Goal: Task Accomplishment & Management: Manage account settings

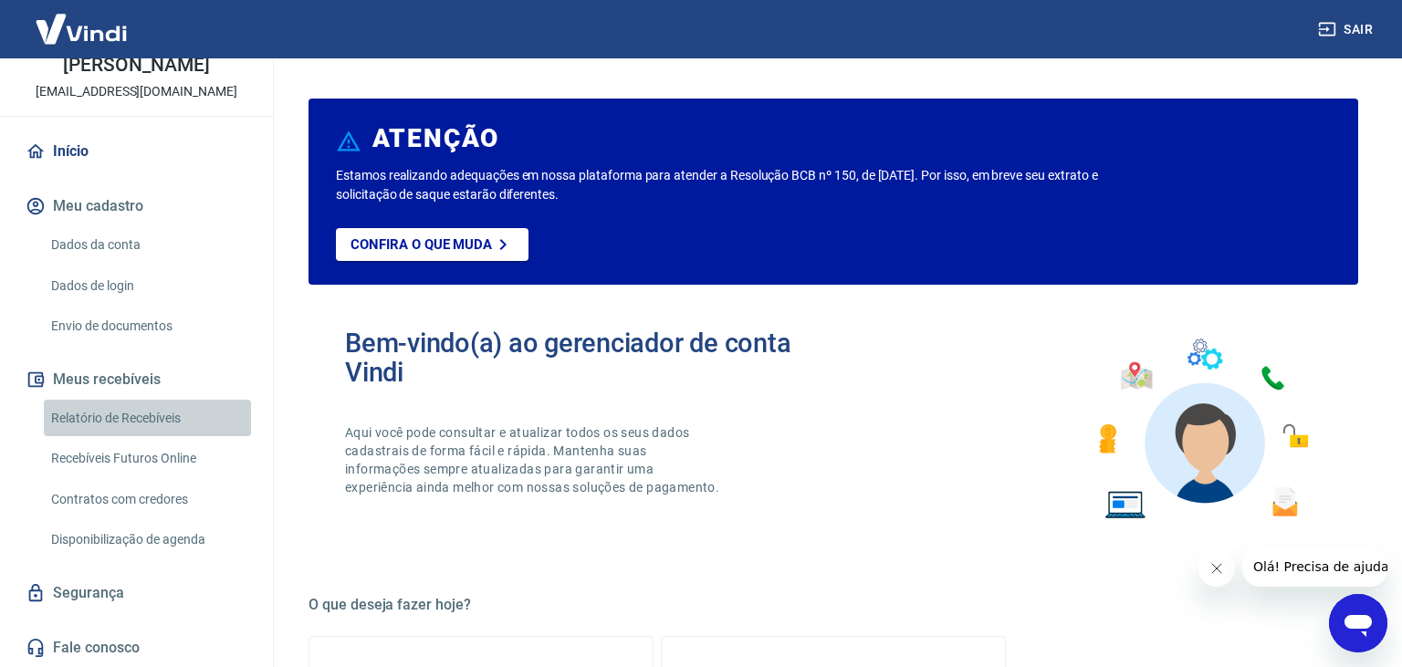
click at [119, 418] on link "Relatório de Recebíveis" at bounding box center [147, 418] width 207 height 37
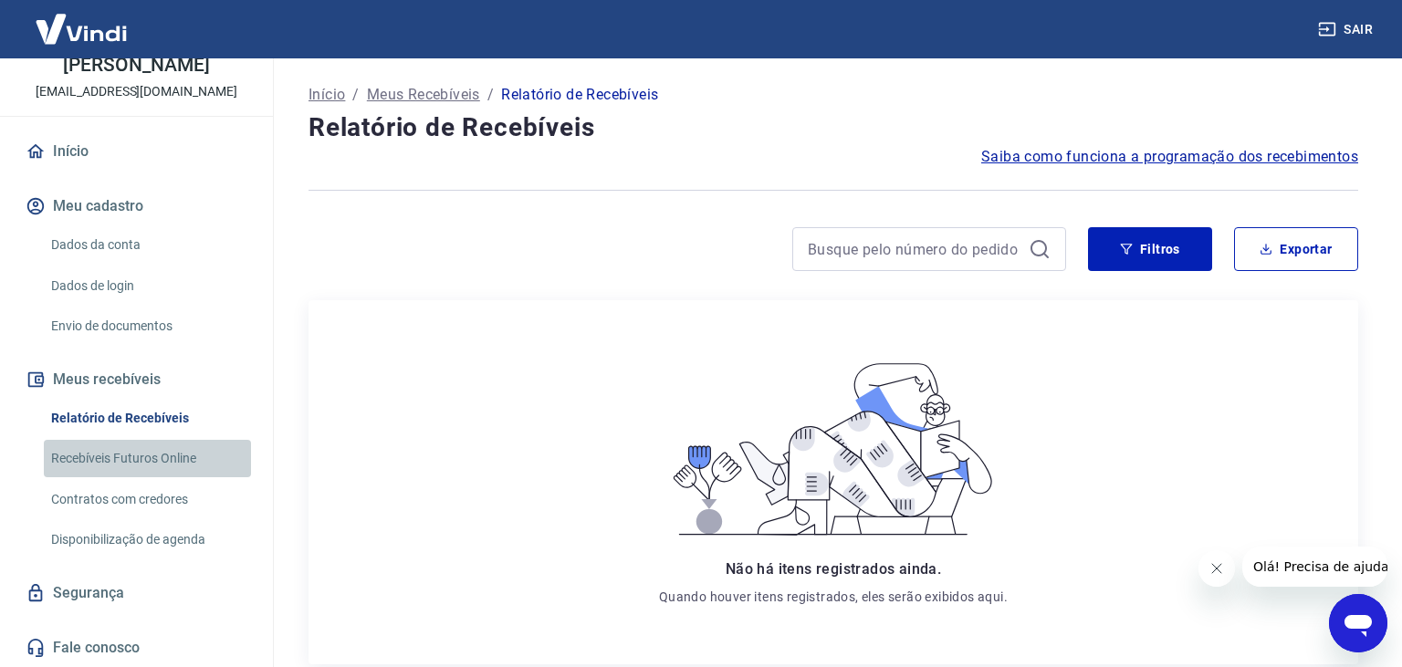
click at [114, 455] on link "Recebíveis Futuros Online" at bounding box center [147, 458] width 207 height 37
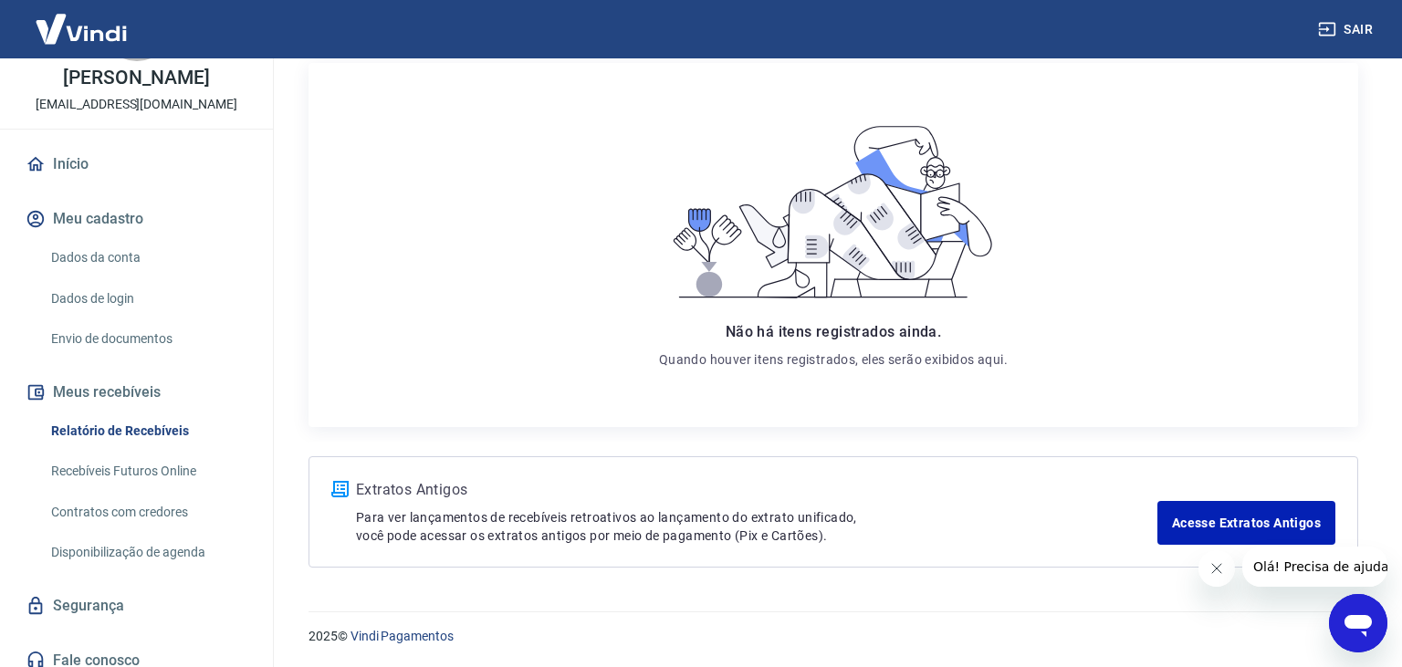
scroll to position [98, 0]
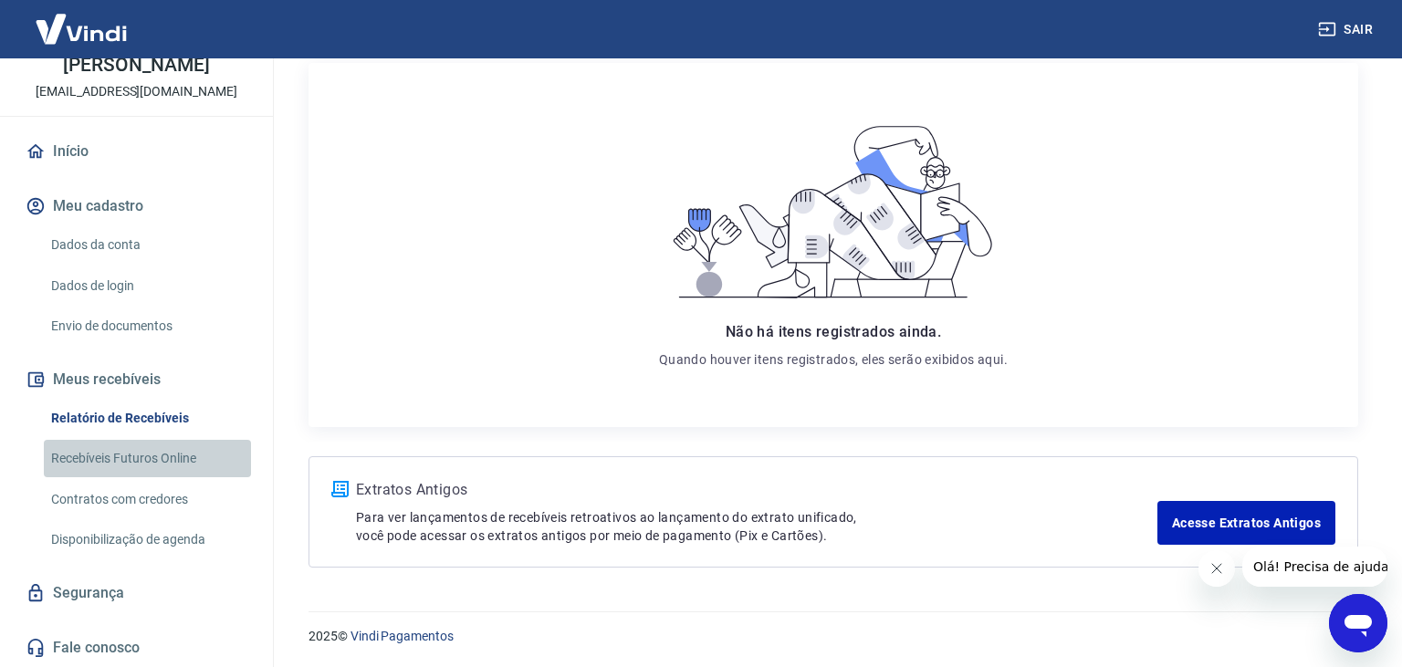
click at [133, 456] on link "Recebíveis Futuros Online" at bounding box center [147, 458] width 207 height 37
click at [83, 583] on link "Segurança" at bounding box center [136, 593] width 229 height 40
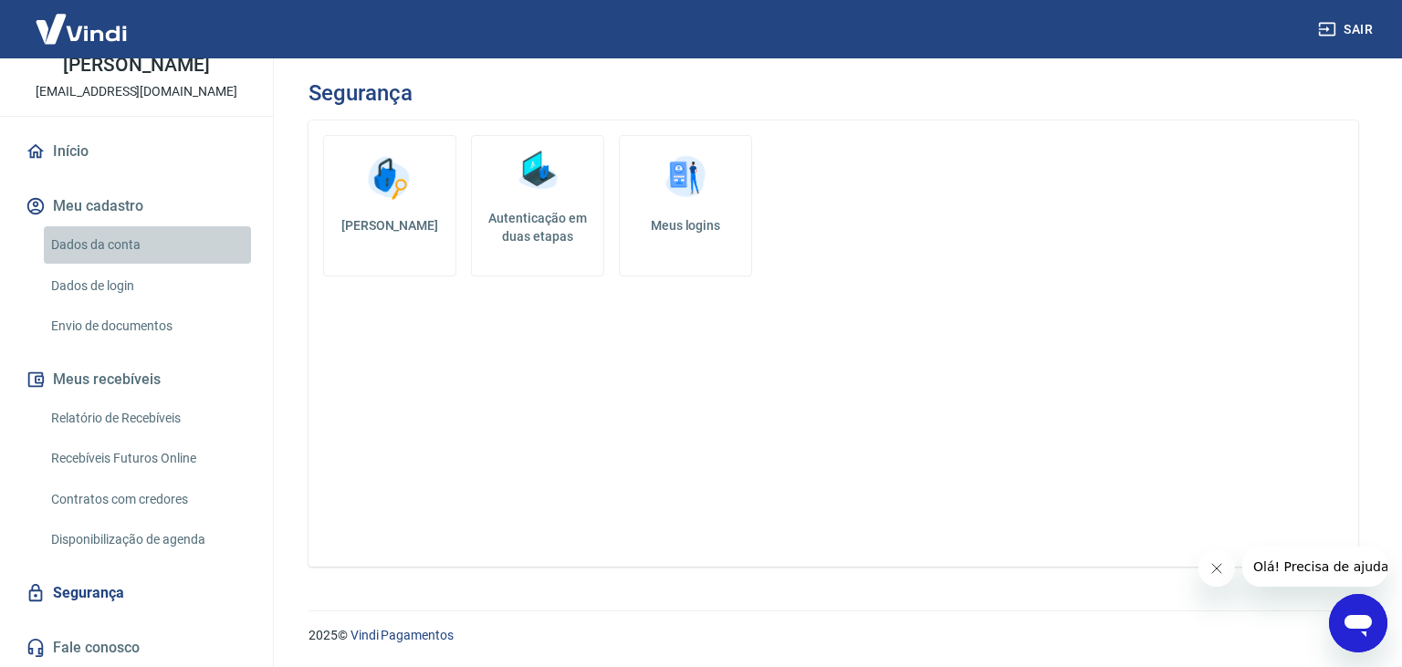
click at [89, 237] on link "Dados da conta" at bounding box center [147, 244] width 207 height 37
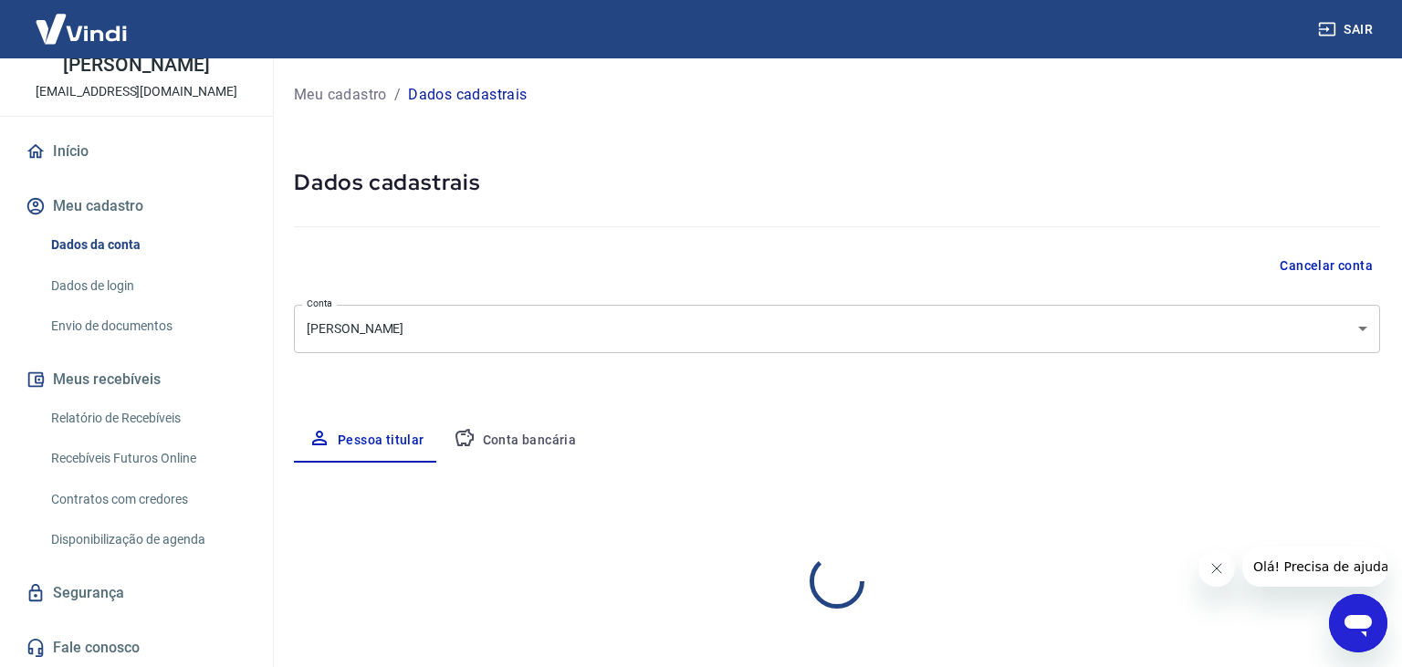
select select "PA"
select select "business"
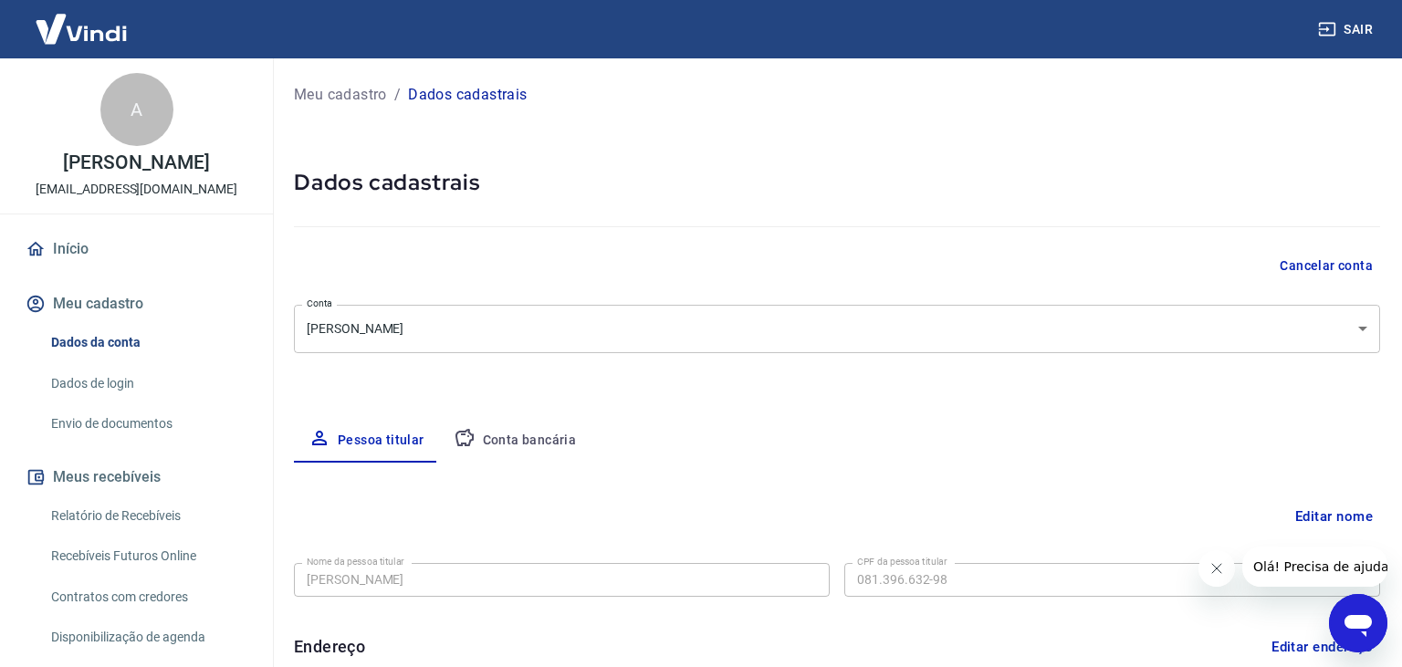
click at [64, 237] on link "Início" at bounding box center [136, 249] width 229 height 40
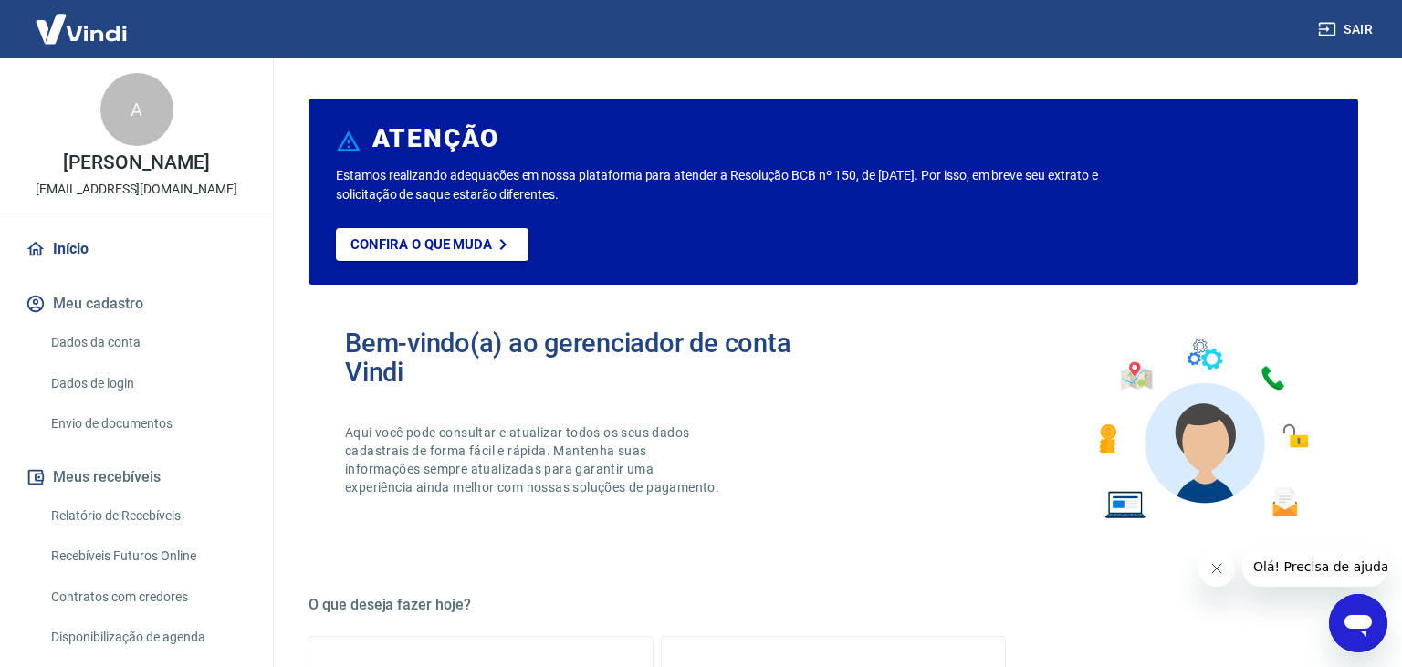
click at [129, 183] on p "[EMAIL_ADDRESS][DOMAIN_NAME]" at bounding box center [137, 189] width 202 height 19
